Goal: Information Seeking & Learning: Learn about a topic

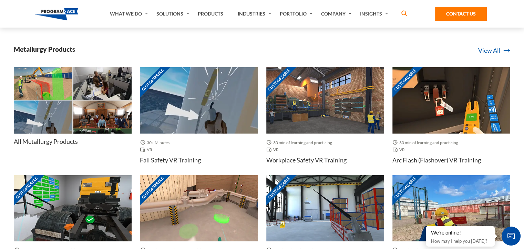
scroll to position [1518, 3]
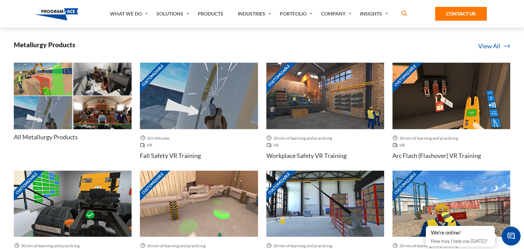
click at [304, 75] on img at bounding box center [325, 96] width 118 height 66
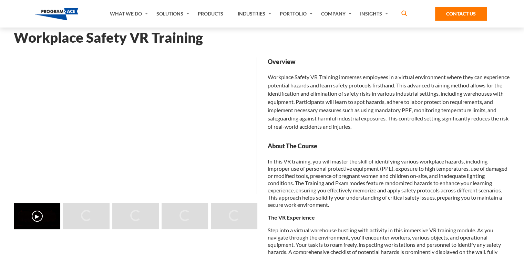
scroll to position [28, 0]
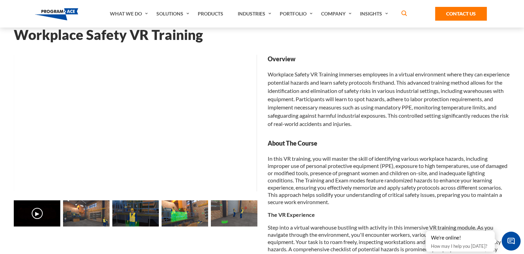
click at [90, 213] on img at bounding box center [86, 213] width 46 height 26
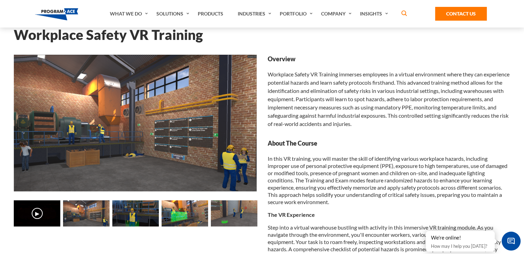
click at [129, 216] on img at bounding box center [135, 213] width 46 height 26
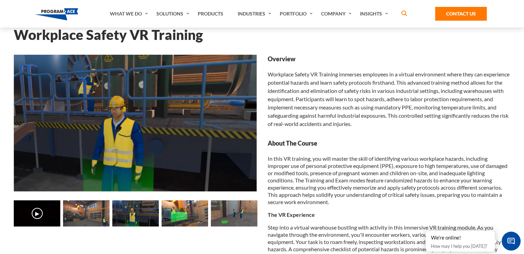
click at [94, 210] on img at bounding box center [86, 213] width 46 height 26
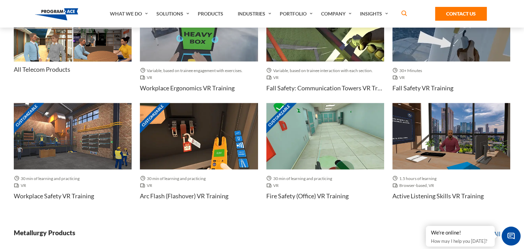
scroll to position [1485, 3]
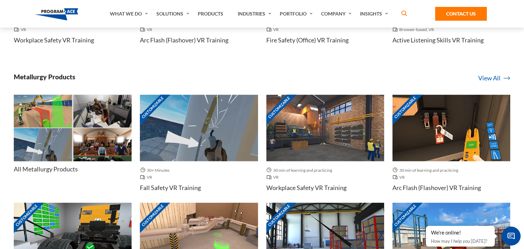
click at [95, 129] on img at bounding box center [102, 144] width 58 height 33
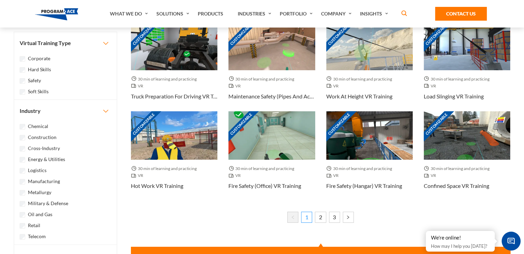
scroll to position [378, 0]
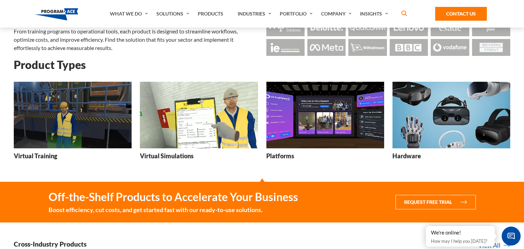
scroll to position [63, 3]
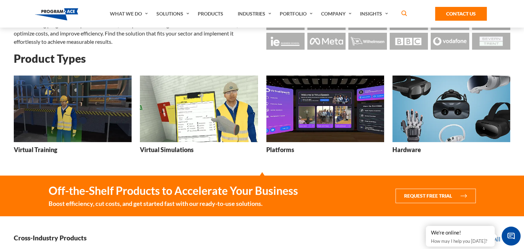
click at [110, 98] on img at bounding box center [73, 108] width 118 height 66
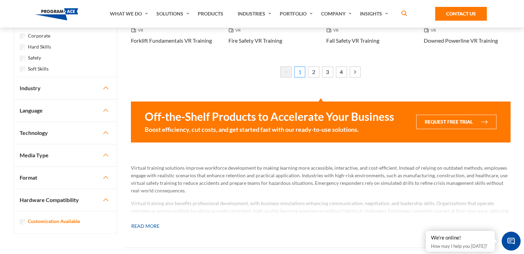
scroll to position [468, 0]
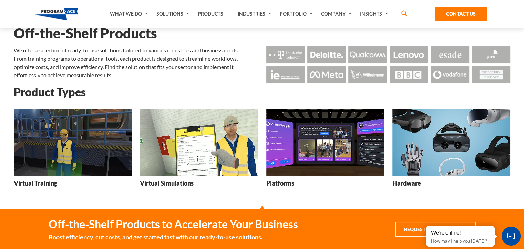
scroll to position [17, 3]
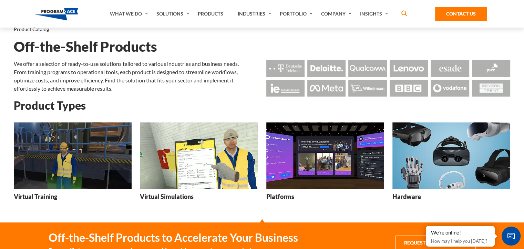
click at [200, 157] on img at bounding box center [199, 155] width 118 height 66
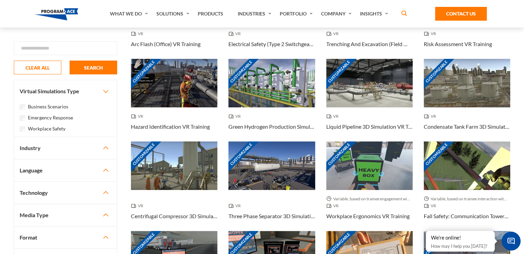
scroll to position [114, 0]
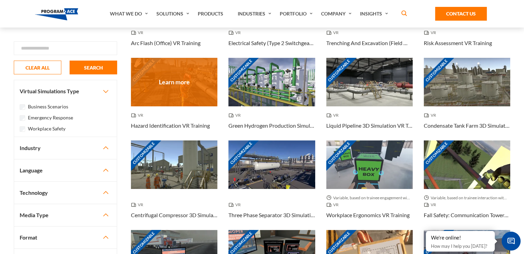
click at [182, 92] on div "Customizable" at bounding box center [174, 82] width 86 height 49
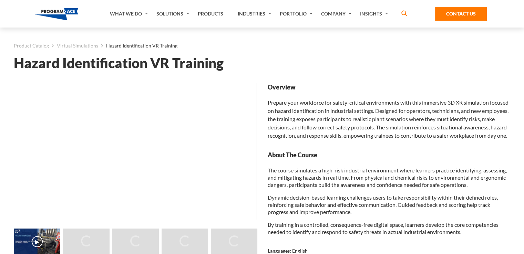
scroll to position [87, 0]
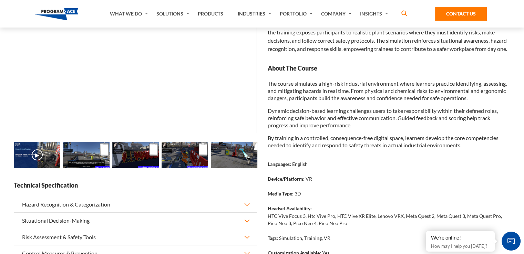
click at [126, 155] on img at bounding box center [135, 155] width 46 height 26
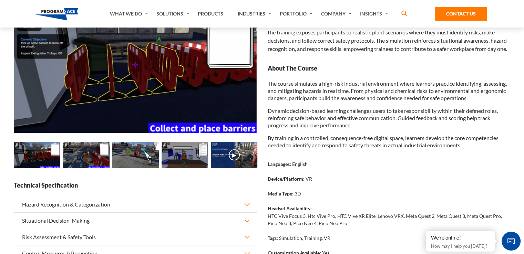
click at [95, 154] on img at bounding box center [86, 155] width 46 height 26
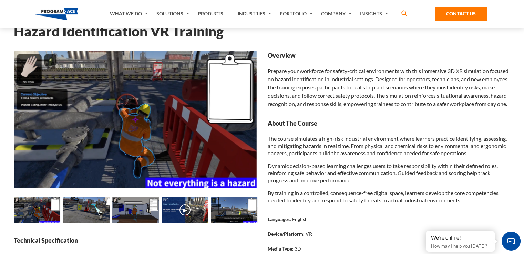
scroll to position [19, 0]
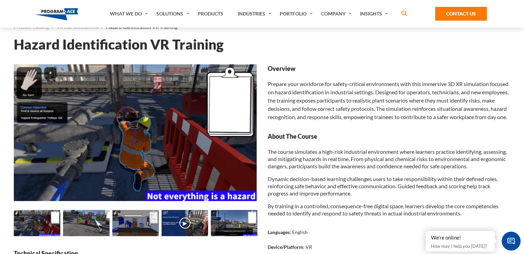
click at [227, 220] on img at bounding box center [234, 223] width 46 height 26
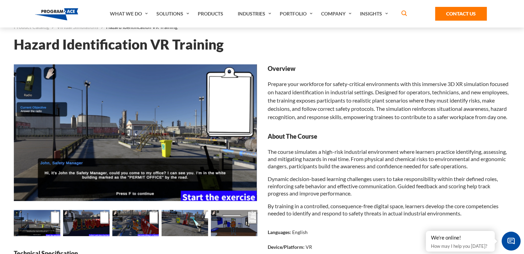
click at [34, 220] on img at bounding box center [37, 223] width 46 height 26
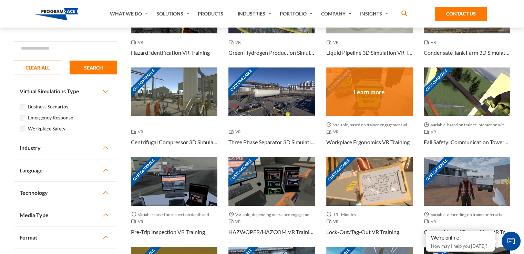
scroll to position [204, 0]
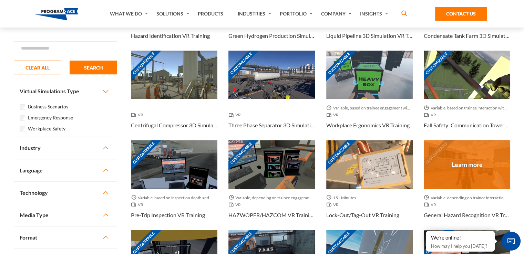
click at [472, 153] on div "Customizable" at bounding box center [467, 164] width 86 height 49
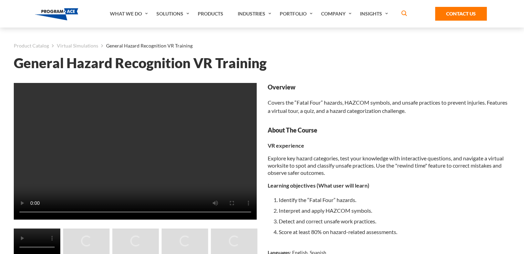
scroll to position [133, 0]
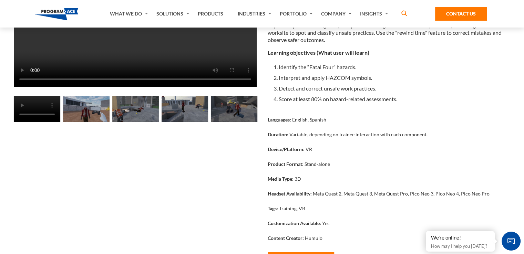
click at [232, 110] on img at bounding box center [234, 109] width 46 height 26
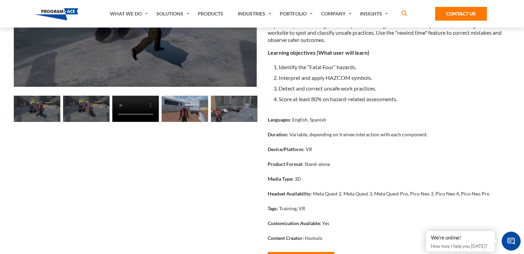
click at [39, 109] on img at bounding box center [37, 109] width 46 height 26
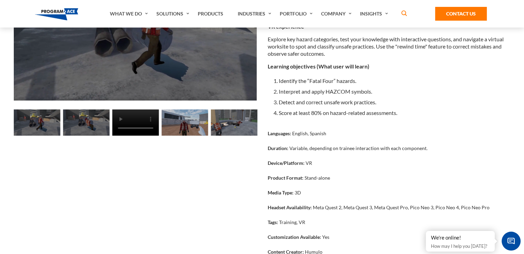
drag, startPoint x: 39, startPoint y: 109, endPoint x: 39, endPoint y: 120, distance: 11.4
click at [39, 120] on img at bounding box center [37, 123] width 46 height 26
drag, startPoint x: 39, startPoint y: 120, endPoint x: 79, endPoint y: 121, distance: 39.9
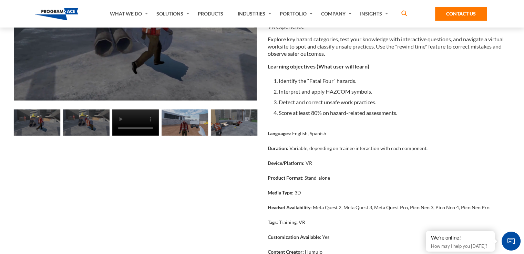
click at [79, 121] on img at bounding box center [86, 123] width 46 height 26
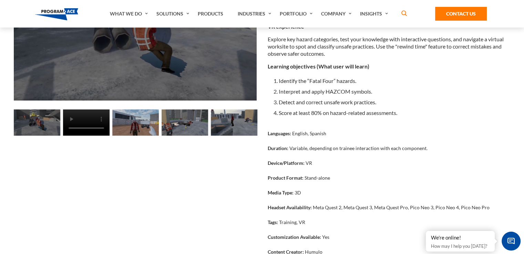
click at [192, 123] on img at bounding box center [184, 123] width 46 height 26
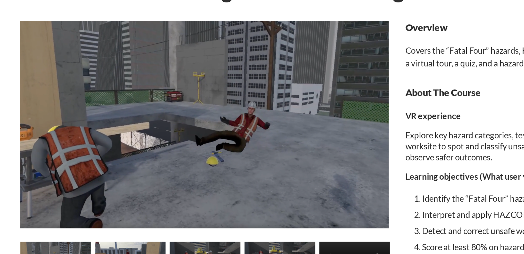
scroll to position [28, 0]
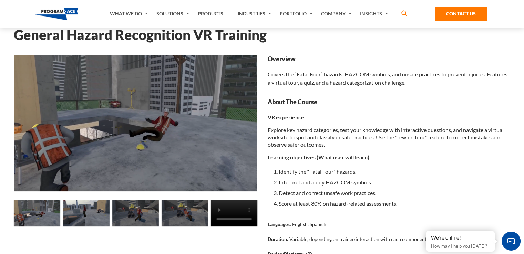
click at [129, 215] on img at bounding box center [135, 213] width 46 height 26
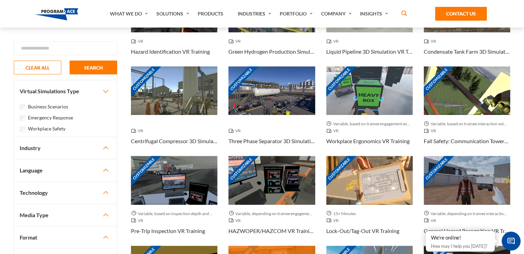
scroll to position [182, 0]
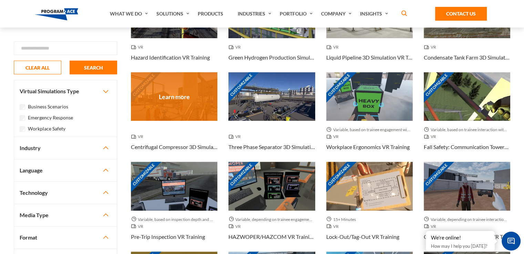
click at [182, 101] on div "Customizable" at bounding box center [174, 96] width 86 height 49
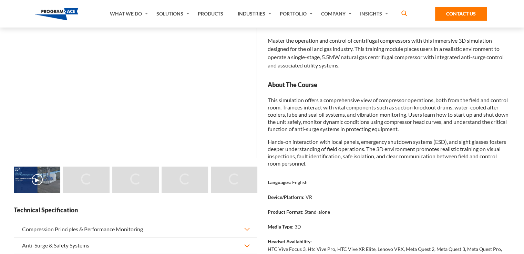
scroll to position [69, 0]
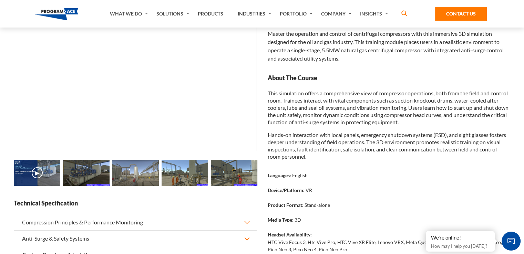
click at [227, 175] on img at bounding box center [234, 173] width 46 height 26
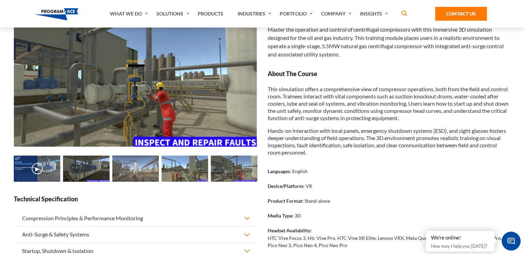
scroll to position [74, 0]
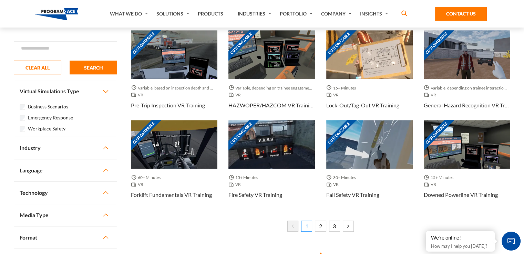
scroll to position [315, 0]
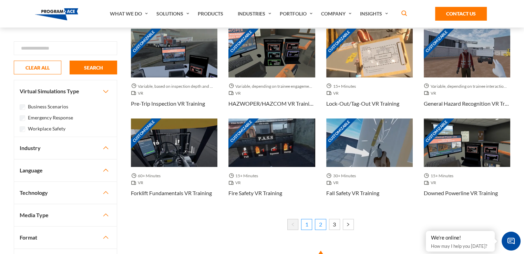
click at [321, 225] on link "2" at bounding box center [320, 224] width 11 height 11
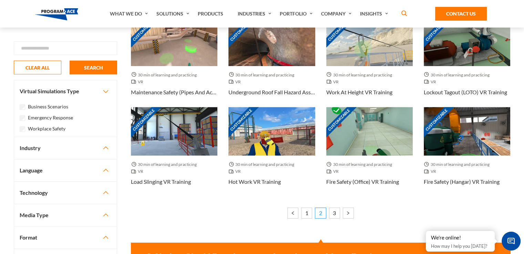
scroll to position [342, 0]
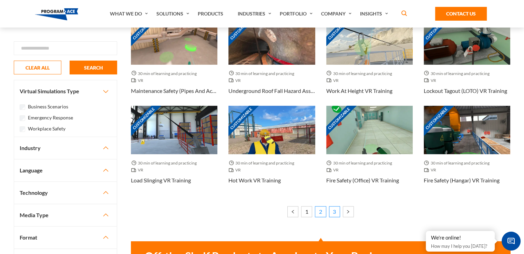
click at [332, 215] on link "3" at bounding box center [334, 211] width 11 height 11
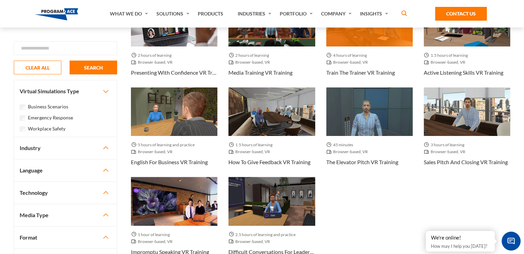
scroll to position [181, 0]
